Goal: Information Seeking & Learning: Check status

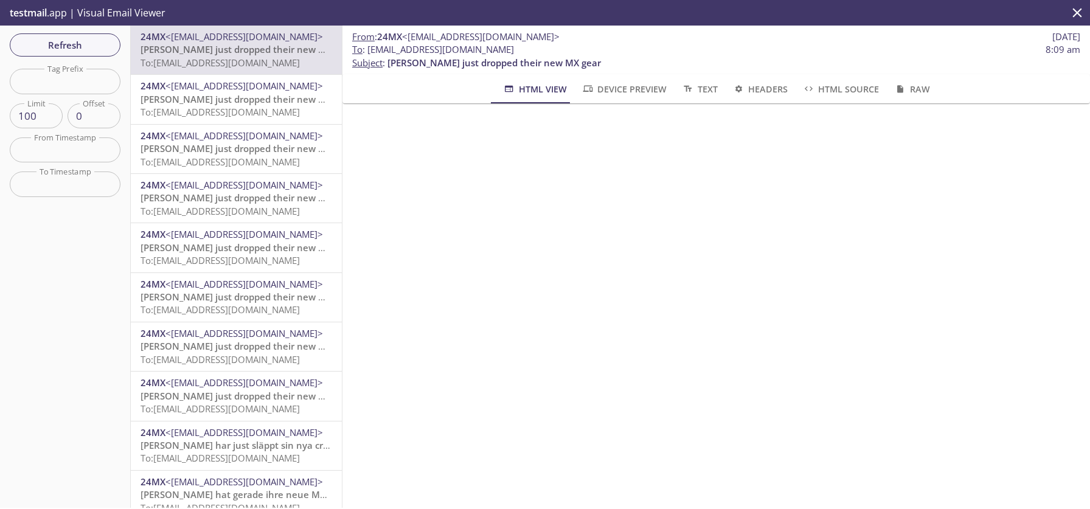
click at [80, 41] on span "Refresh" at bounding box center [64, 45] width 91 height 16
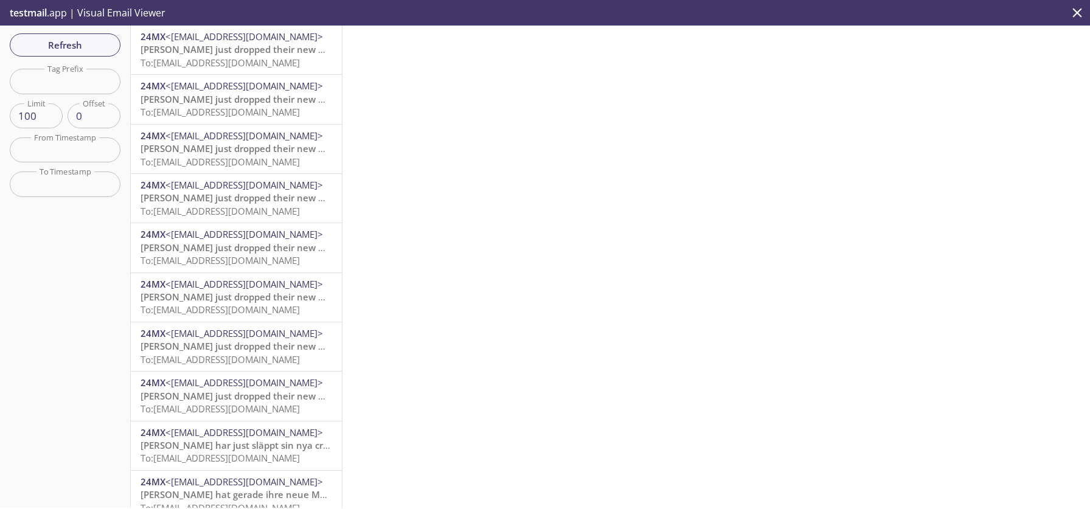
click at [234, 46] on span "[PERSON_NAME] just dropped their new MX gear" at bounding box center [246, 49] width 213 height 12
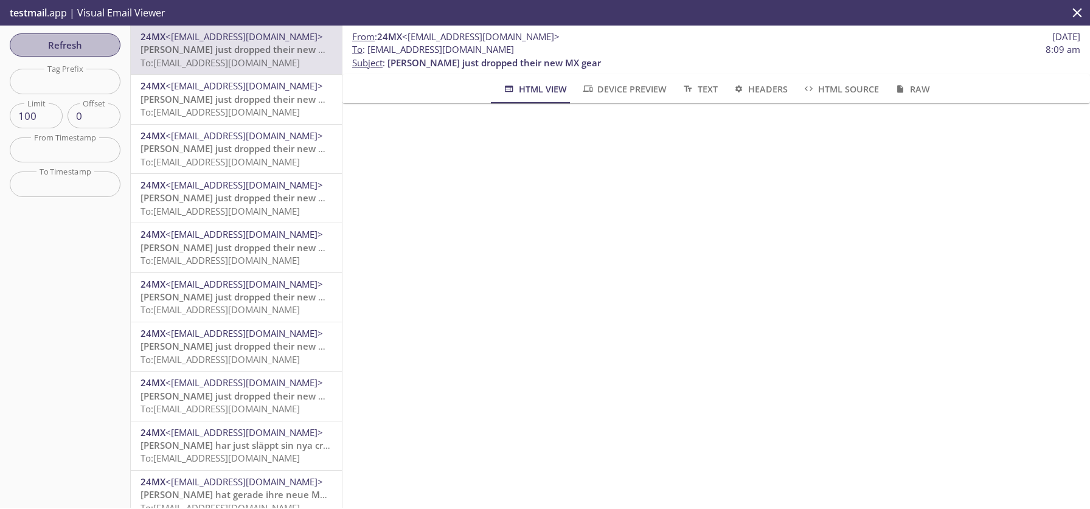
click at [57, 53] on button "Refresh" at bounding box center [65, 44] width 111 height 23
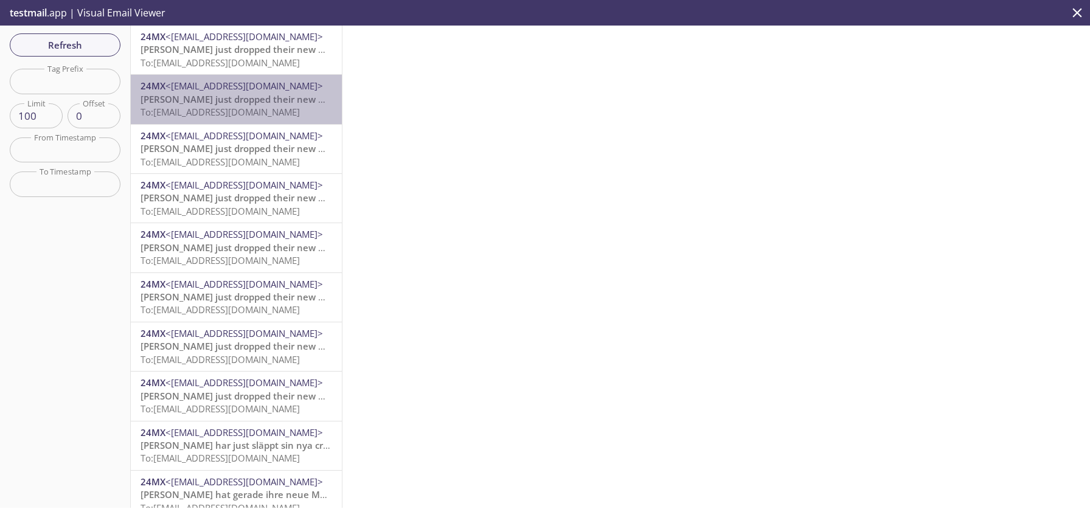
click at [243, 102] on span "[PERSON_NAME] just dropped their new MX gear" at bounding box center [246, 99] width 213 height 12
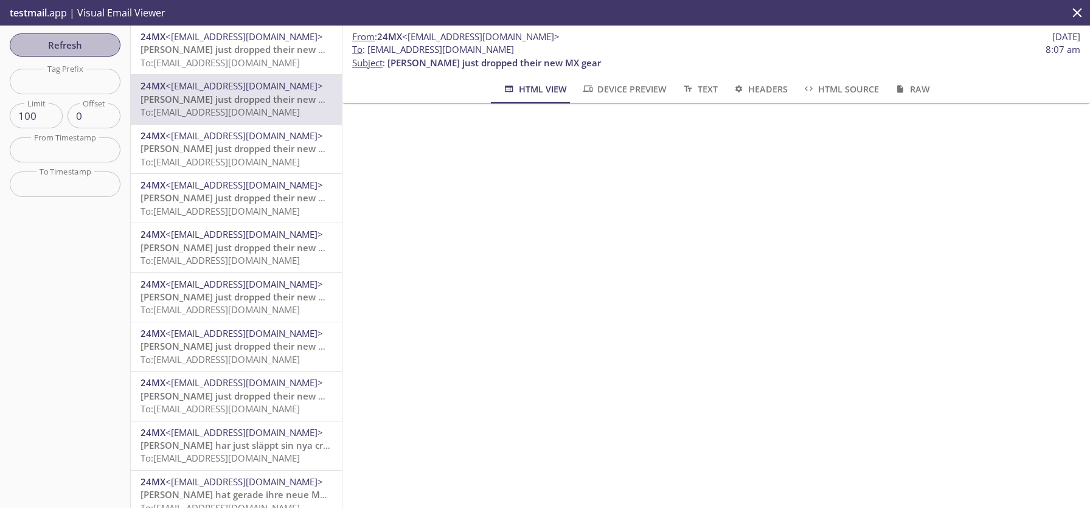
click at [78, 39] on span "Refresh" at bounding box center [64, 45] width 91 height 16
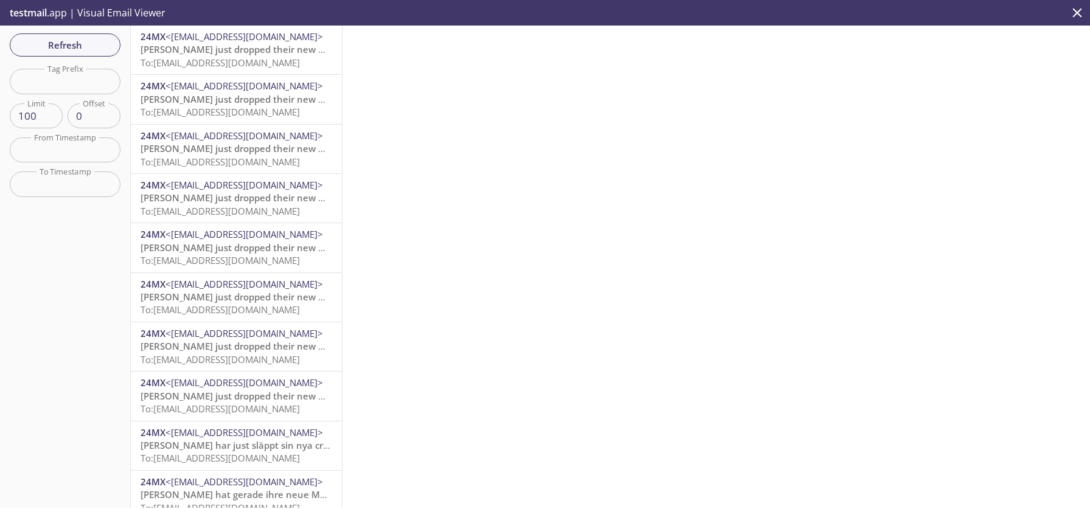
click at [63, 46] on span "Refresh" at bounding box center [64, 45] width 91 height 16
click at [85, 26] on div "Refresh Filters Tag Prefix Tag Prefix Limit 100 Limit Offset 0 Offset From Time…" at bounding box center [65, 267] width 131 height 482
click at [86, 42] on span "Refresh" at bounding box center [64, 45] width 91 height 16
click at [80, 40] on span "Refresh" at bounding box center [64, 45] width 91 height 16
click at [56, 38] on span "Refresh" at bounding box center [64, 45] width 91 height 16
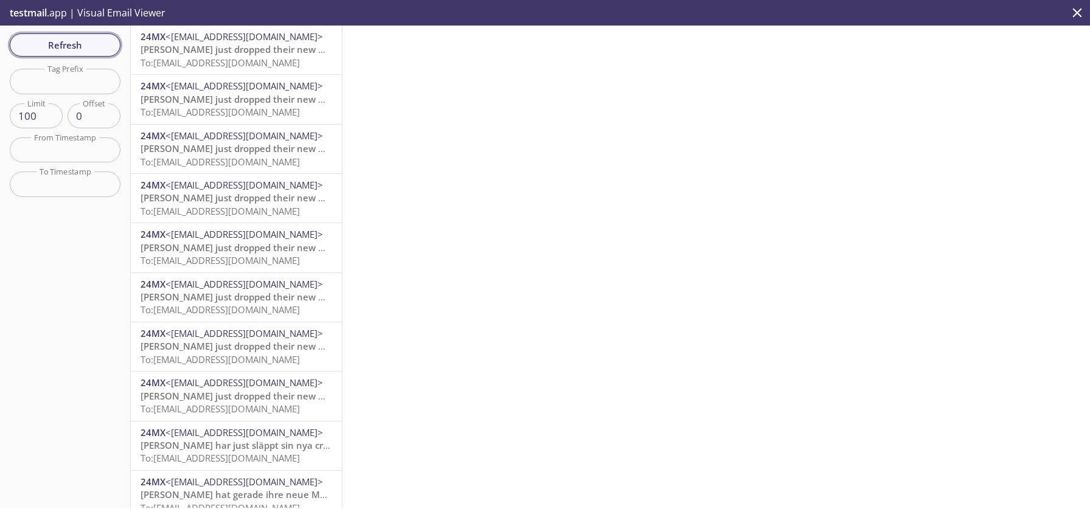
click at [67, 46] on span "Refresh" at bounding box center [64, 45] width 91 height 16
click at [42, 52] on span "Refresh" at bounding box center [64, 45] width 91 height 16
click at [49, 49] on span "Refresh" at bounding box center [64, 45] width 91 height 16
click at [48, 54] on button "Refresh" at bounding box center [65, 44] width 111 height 23
click at [89, 46] on span "Refresh" at bounding box center [64, 45] width 91 height 16
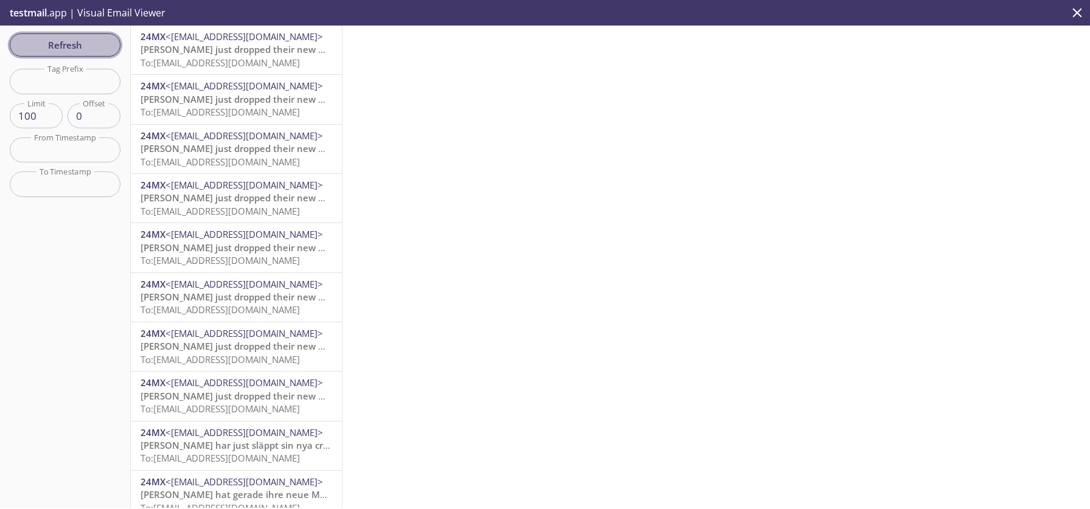
click at [83, 35] on button "Refresh" at bounding box center [65, 44] width 111 height 23
click at [179, 64] on span "To: [EMAIL_ADDRESS][DOMAIN_NAME]" at bounding box center [219, 63] width 159 height 12
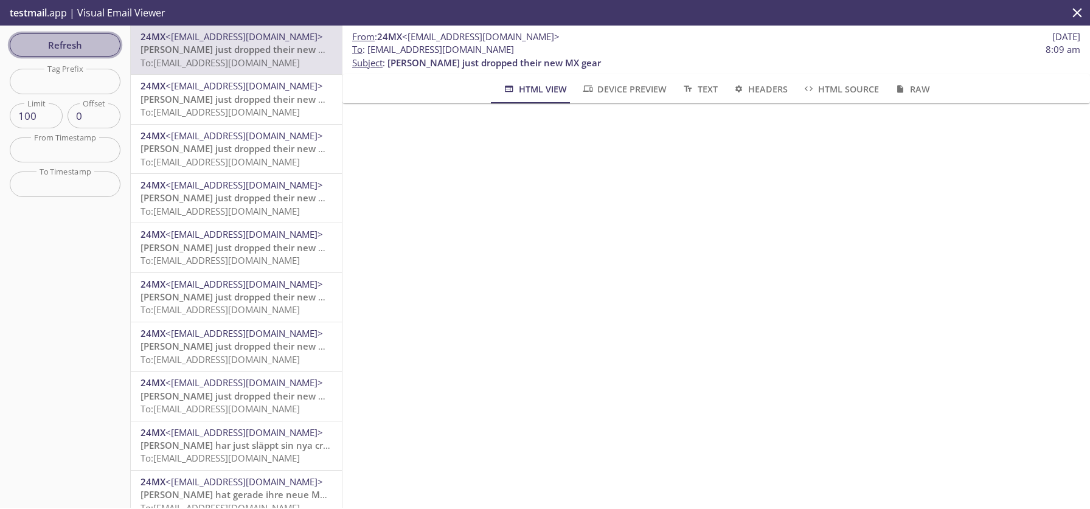
click at [62, 50] on span "Refresh" at bounding box center [64, 45] width 91 height 16
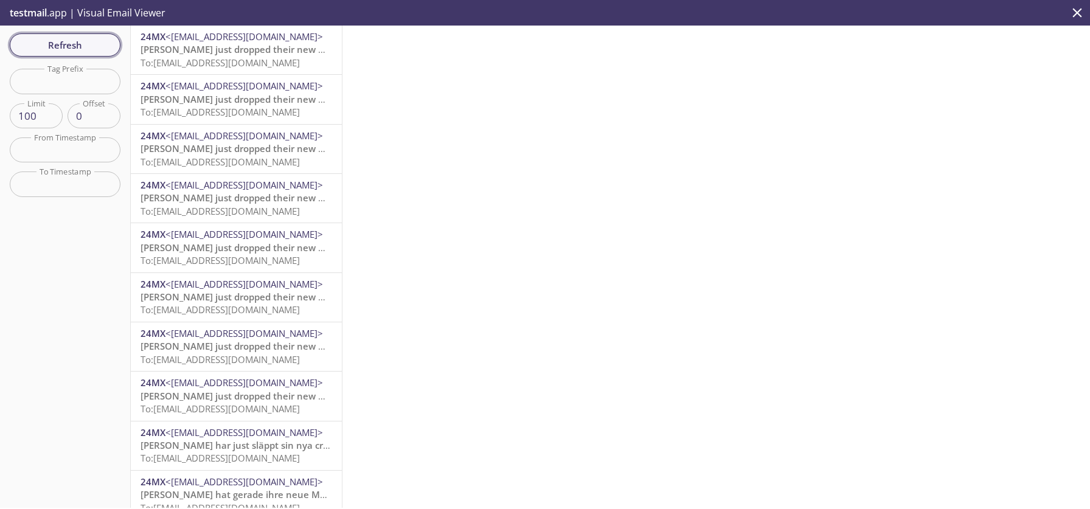
click at [69, 52] on span "Refresh" at bounding box center [64, 45] width 91 height 16
click at [58, 38] on span "Refresh" at bounding box center [64, 45] width 91 height 16
click at [65, 49] on span "Refresh" at bounding box center [64, 45] width 91 height 16
click at [459, 176] on div at bounding box center [715, 267] width 747 height 482
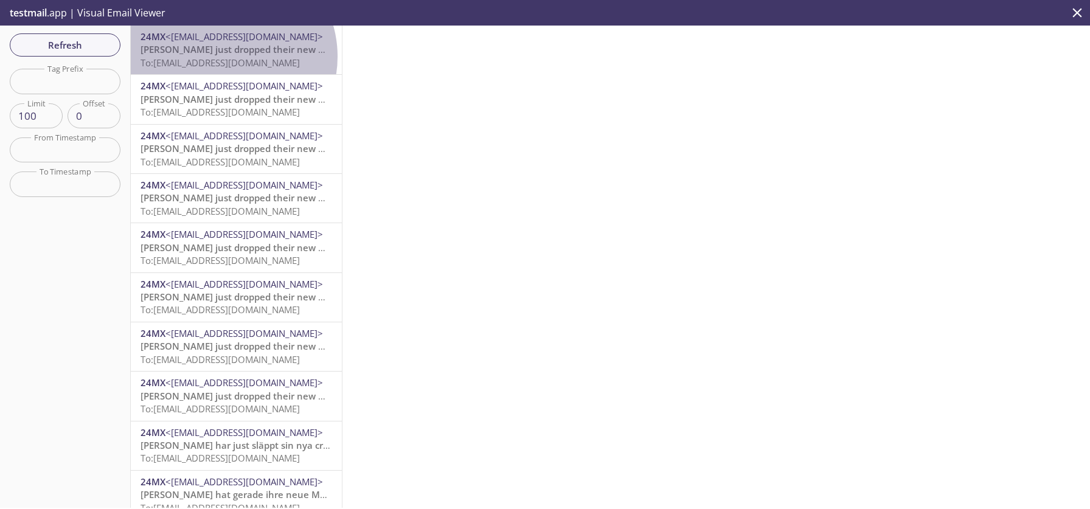
click at [223, 57] on span "To: [EMAIL_ADDRESS][DOMAIN_NAME]" at bounding box center [219, 63] width 159 height 12
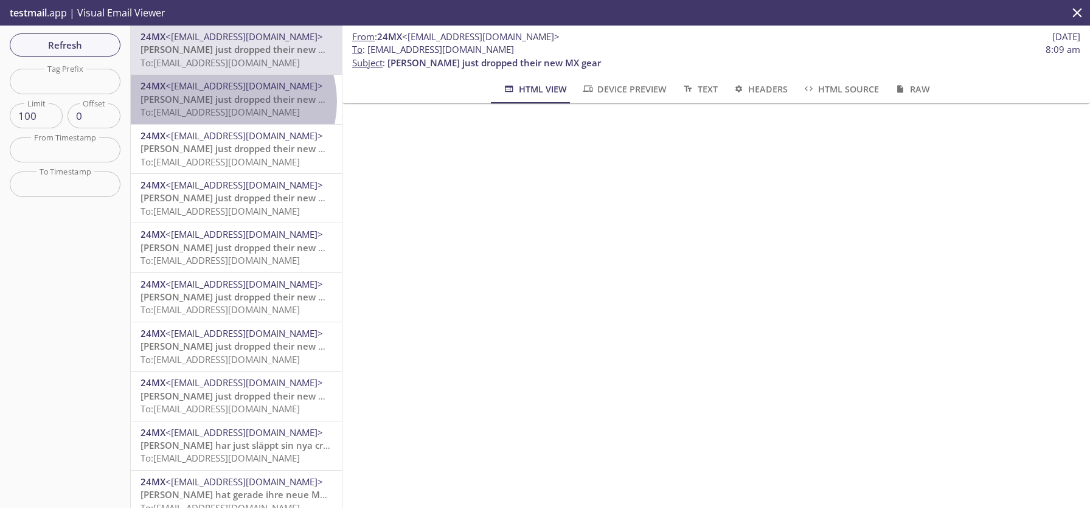
drag, startPoint x: 231, startPoint y: 102, endPoint x: 230, endPoint y: 123, distance: 21.3
click at [231, 102] on span "[PERSON_NAME] just dropped their new MX gear" at bounding box center [246, 99] width 213 height 12
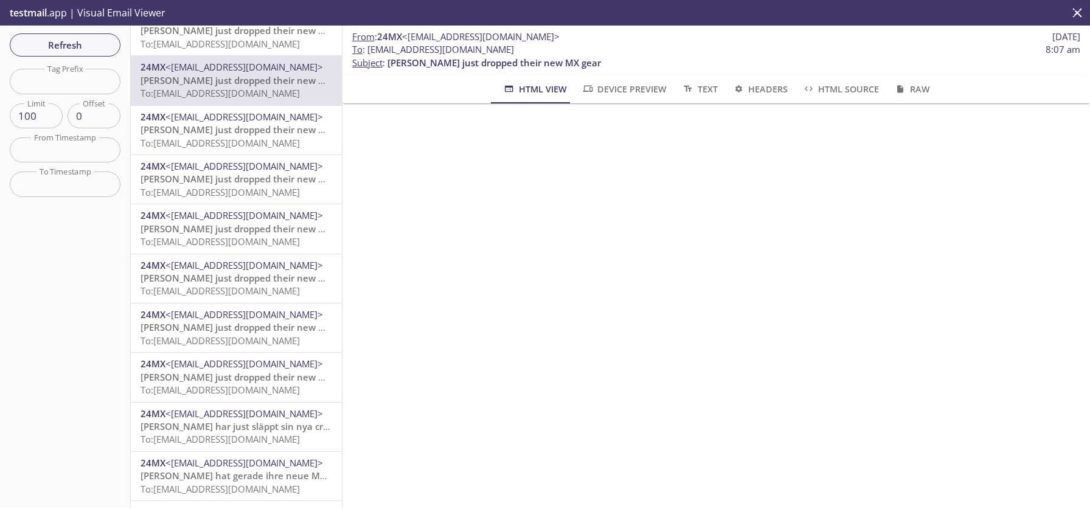
scroll to position [90, 0]
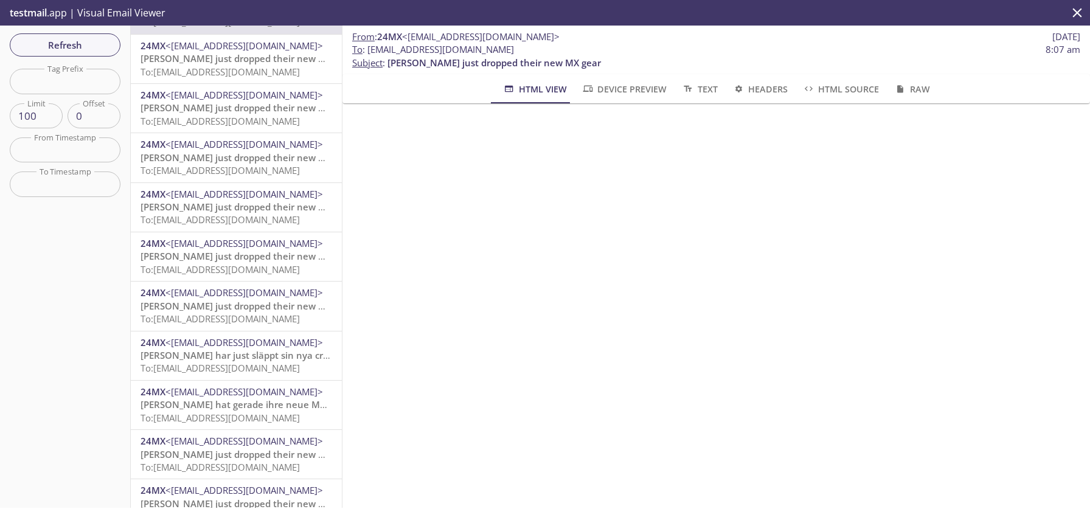
click at [232, 210] on span "[PERSON_NAME] just dropped their new MX gear" at bounding box center [246, 207] width 213 height 12
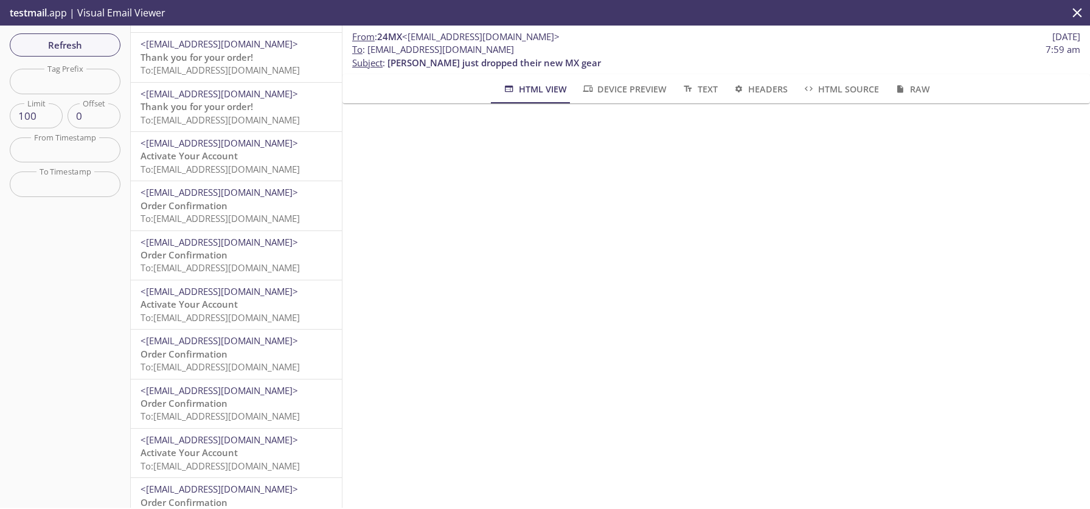
scroll to position [834, 0]
click at [231, 209] on p "Order Confirmation To: 9xvbn.1dd2cce20b5a@inbox.testmail.app" at bounding box center [236, 212] width 192 height 26
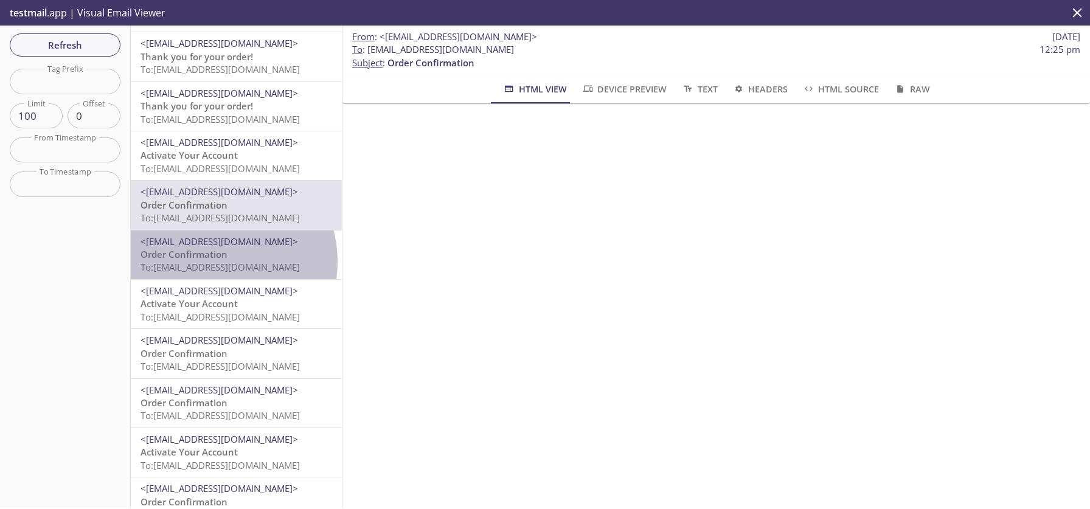
click at [209, 262] on span "To: 9xvbn.75f5f6f1eb95@inbox.testmail.app" at bounding box center [219, 267] width 159 height 12
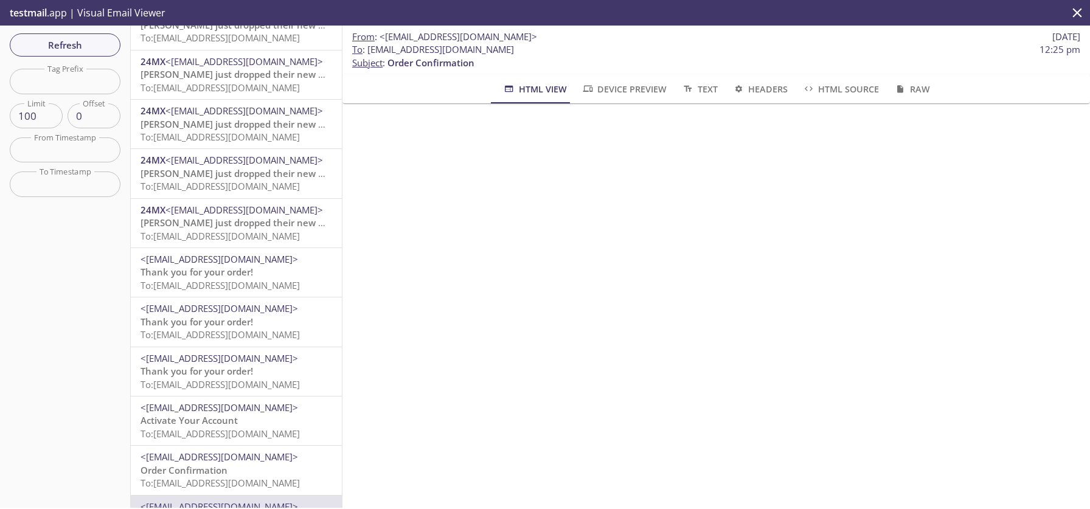
scroll to position [568, 0]
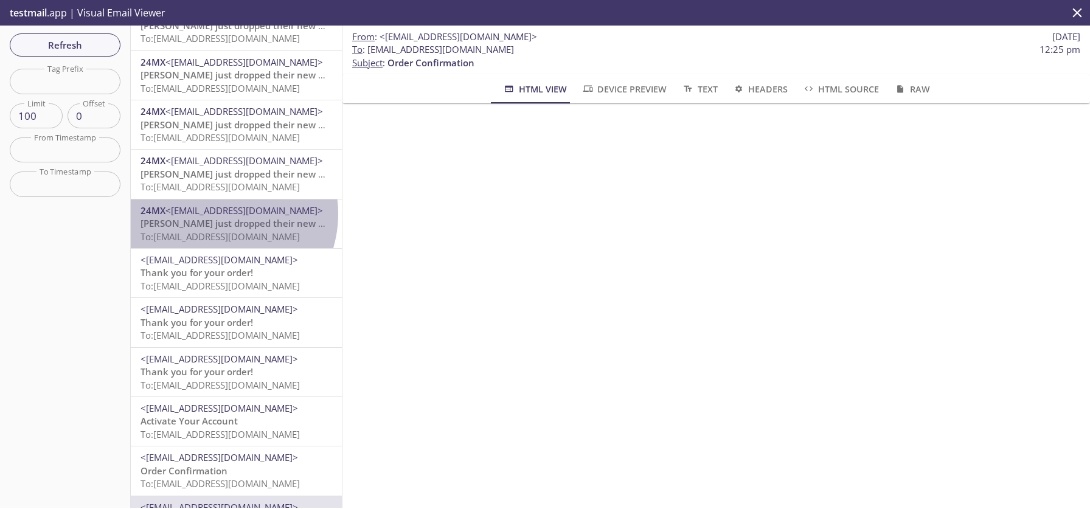
click at [217, 214] on span "<[EMAIL_ADDRESS][DOMAIN_NAME]>" at bounding box center [244, 210] width 158 height 12
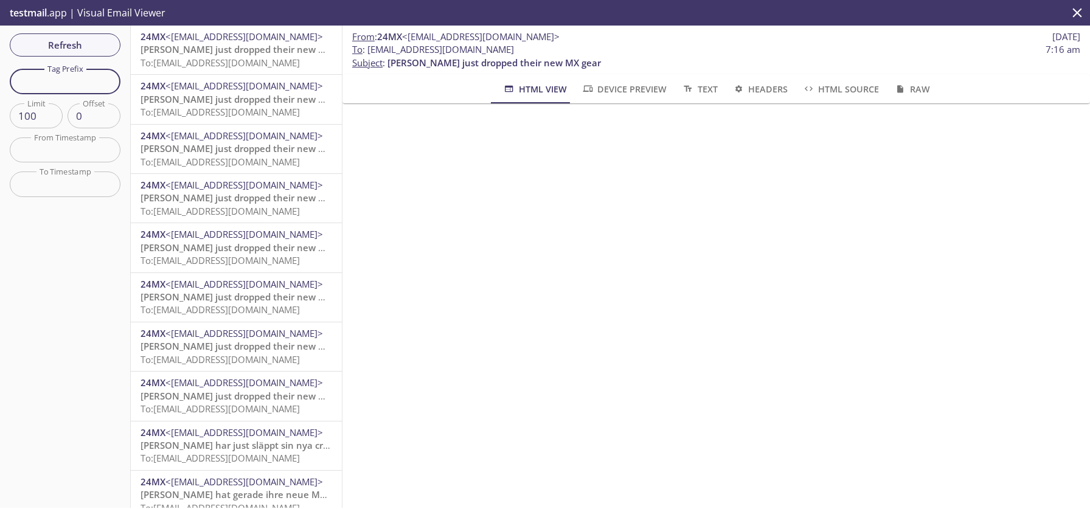
click at [65, 79] on input "text" at bounding box center [65, 81] width 111 height 25
paste input "Kawa ziarnista Arabica Delta NOVADELTA"
type input "Kawa ziarnista Arabica Delta NOVADELTA"
drag, startPoint x: 92, startPoint y: 83, endPoint x: 99, endPoint y: 80, distance: 7.1
click at [99, 80] on input "text" at bounding box center [65, 81] width 111 height 25
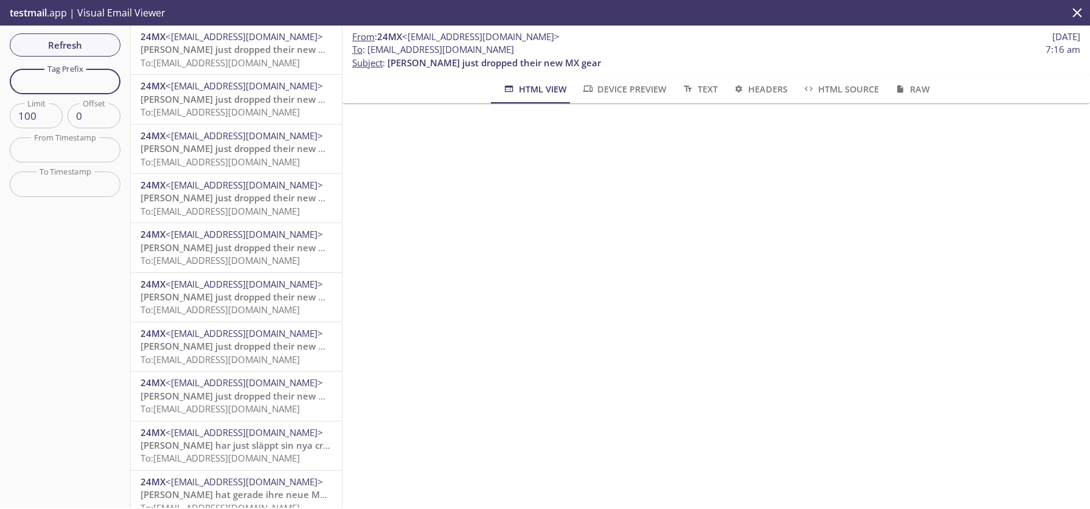
paste input "9xvbn.test-newsletter-k@inbox.testmail.app"
type input "9xvbn.test-newsletter-k"
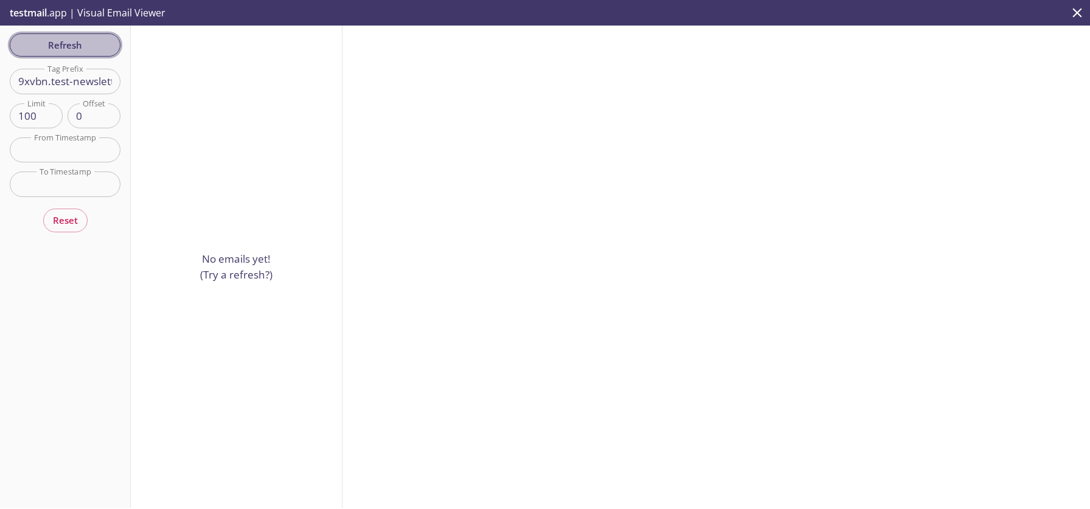
click at [63, 52] on span "Refresh" at bounding box center [64, 45] width 91 height 16
click at [47, 47] on span "Refresh" at bounding box center [64, 45] width 91 height 16
